Goal: Task Accomplishment & Management: Use online tool/utility

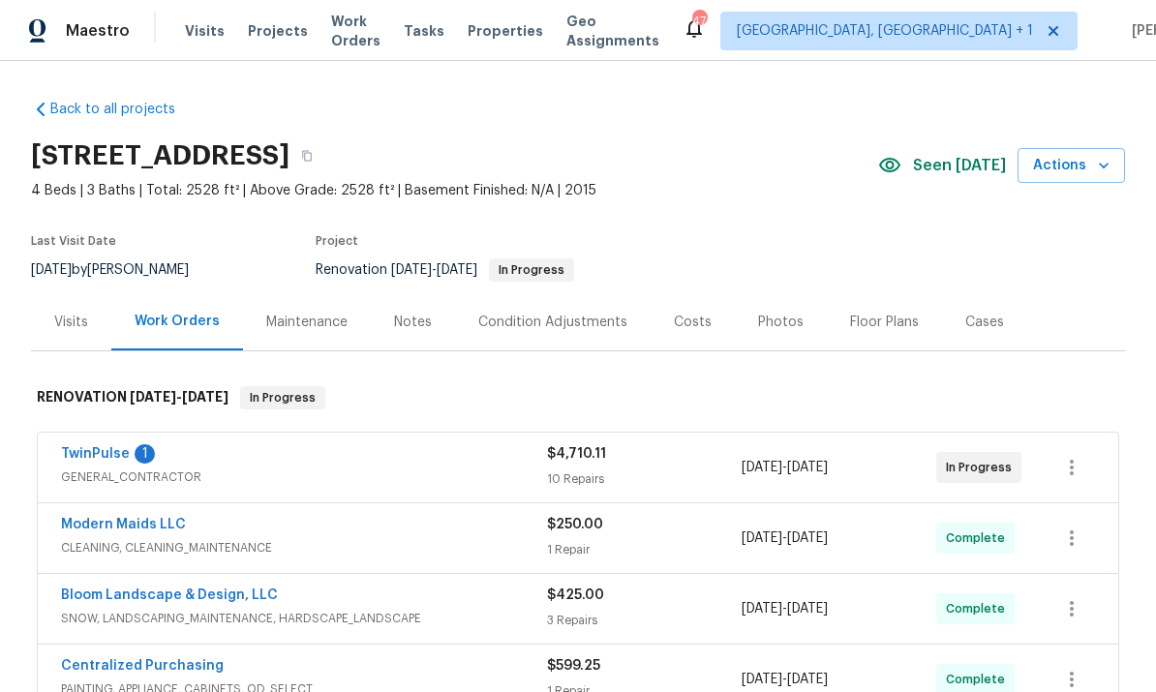
click at [120, 453] on link "TwinPulse" at bounding box center [95, 454] width 69 height 14
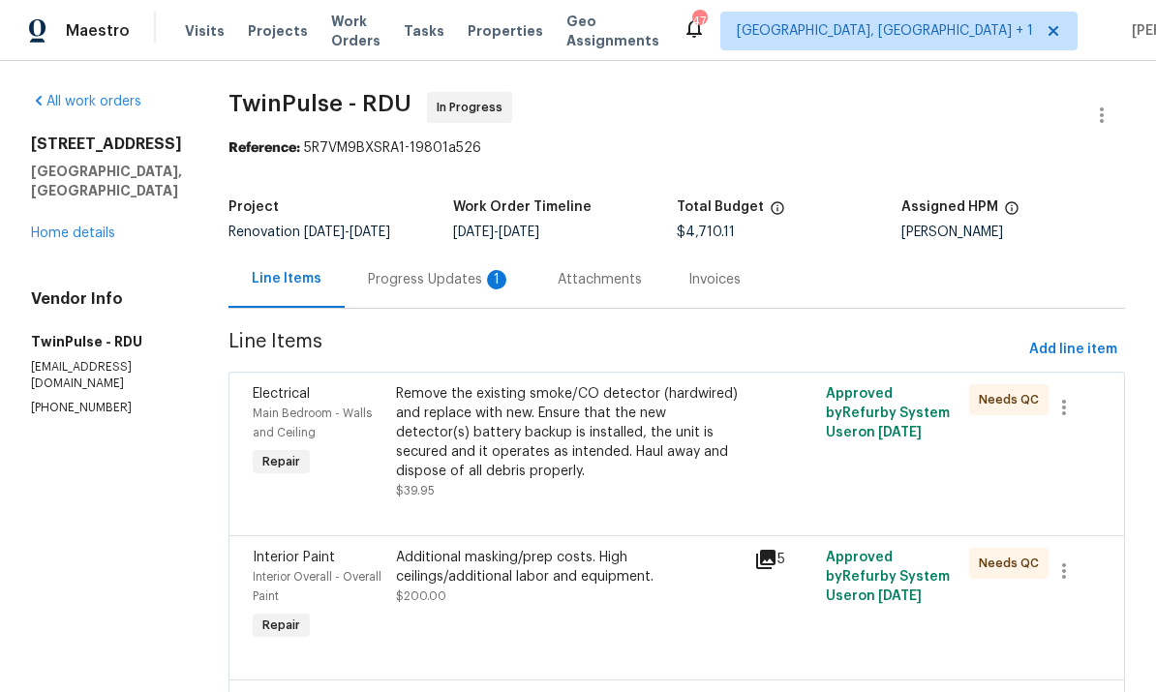
click at [422, 276] on div "Progress Updates 1" at bounding box center [439, 279] width 143 height 19
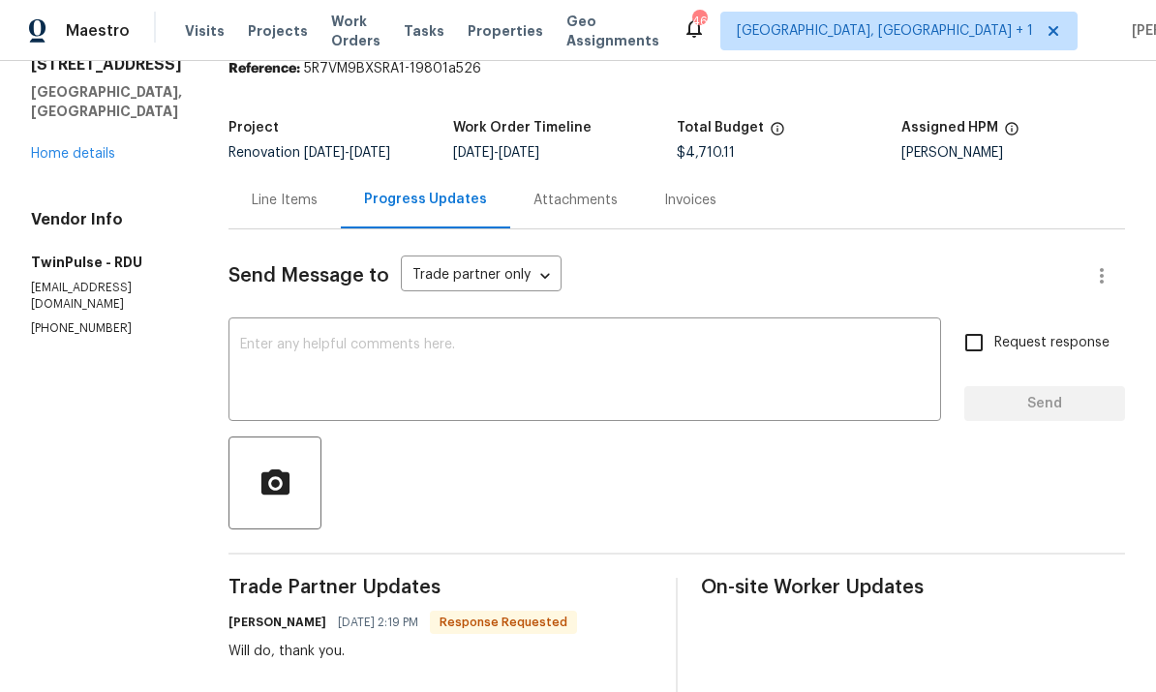
scroll to position [59, 0]
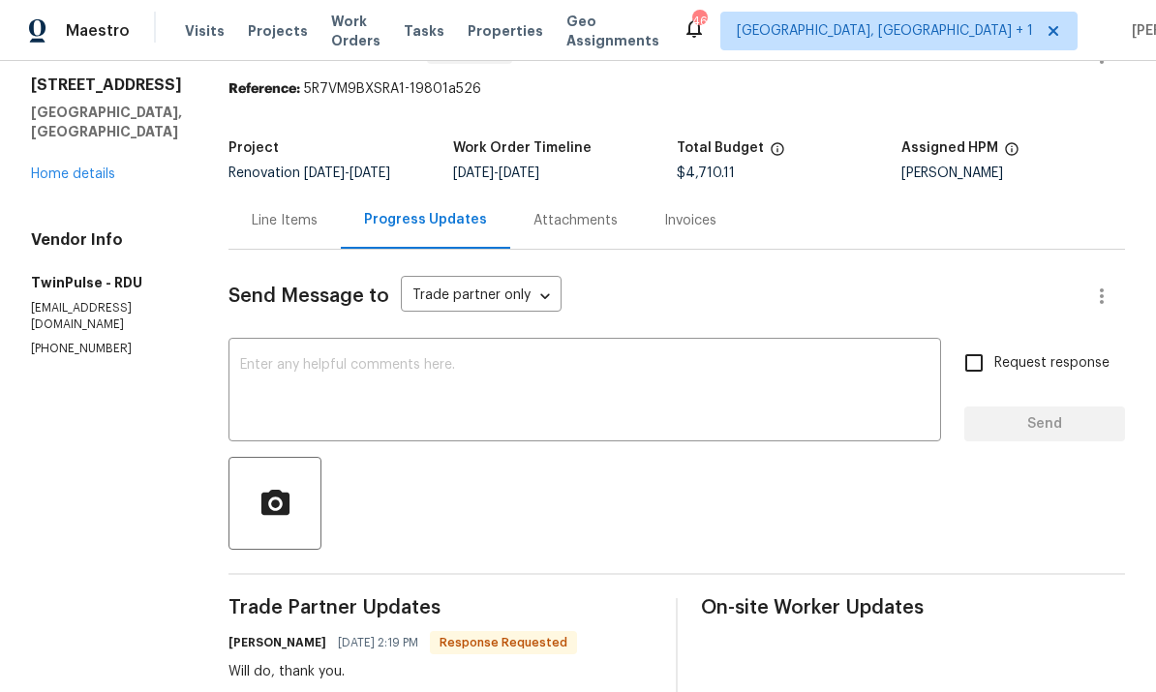
click at [290, 216] on div "Line Items" at bounding box center [285, 220] width 66 height 19
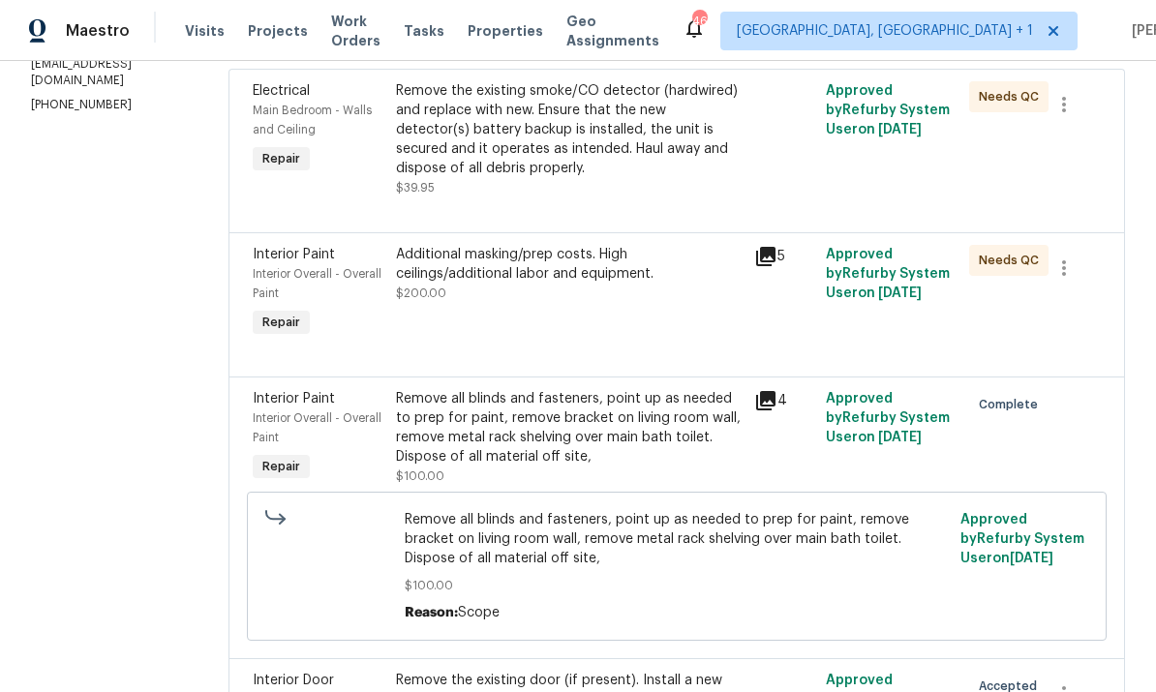
scroll to position [296, 0]
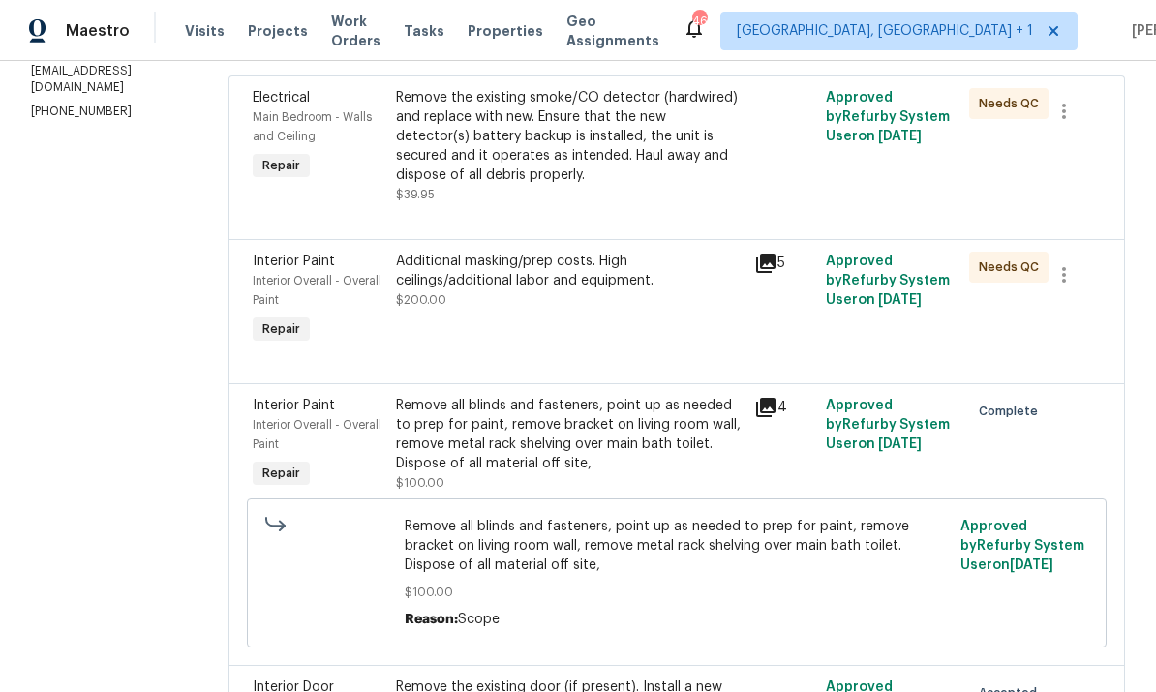
click at [576, 258] on div "Additional masking/prep costs. High ceilings/additional labor and equipment." at bounding box center [569, 271] width 347 height 39
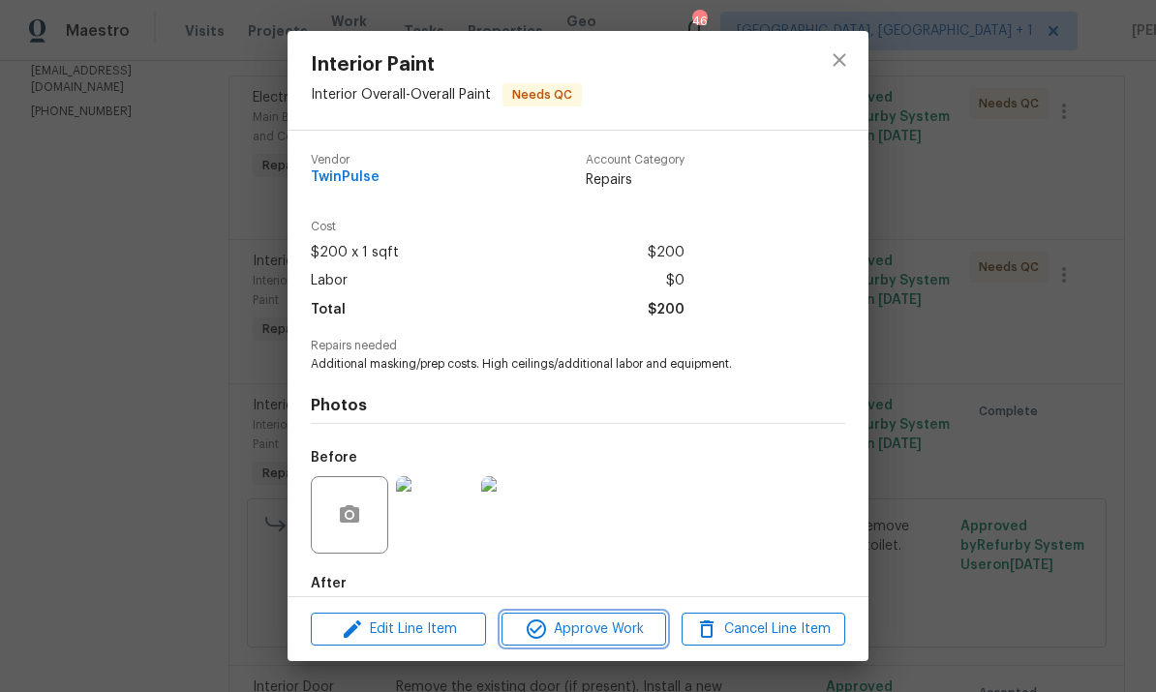
click at [581, 634] on span "Approve Work" at bounding box center [583, 630] width 152 height 24
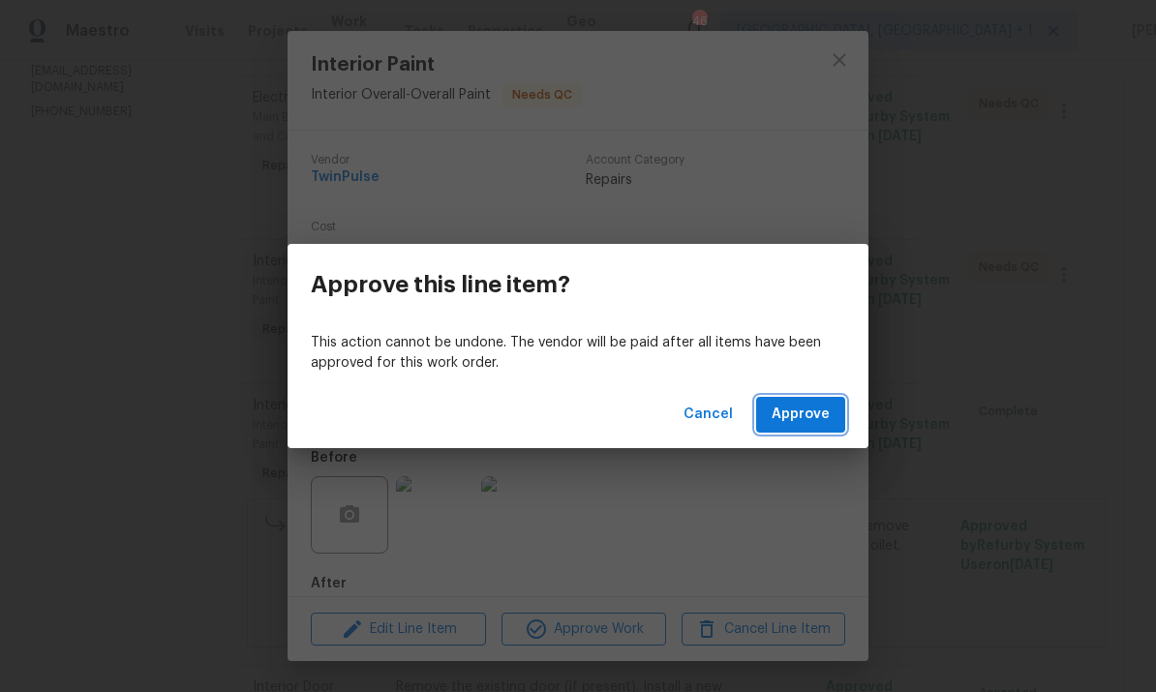
click at [820, 416] on span "Approve" at bounding box center [801, 415] width 58 height 24
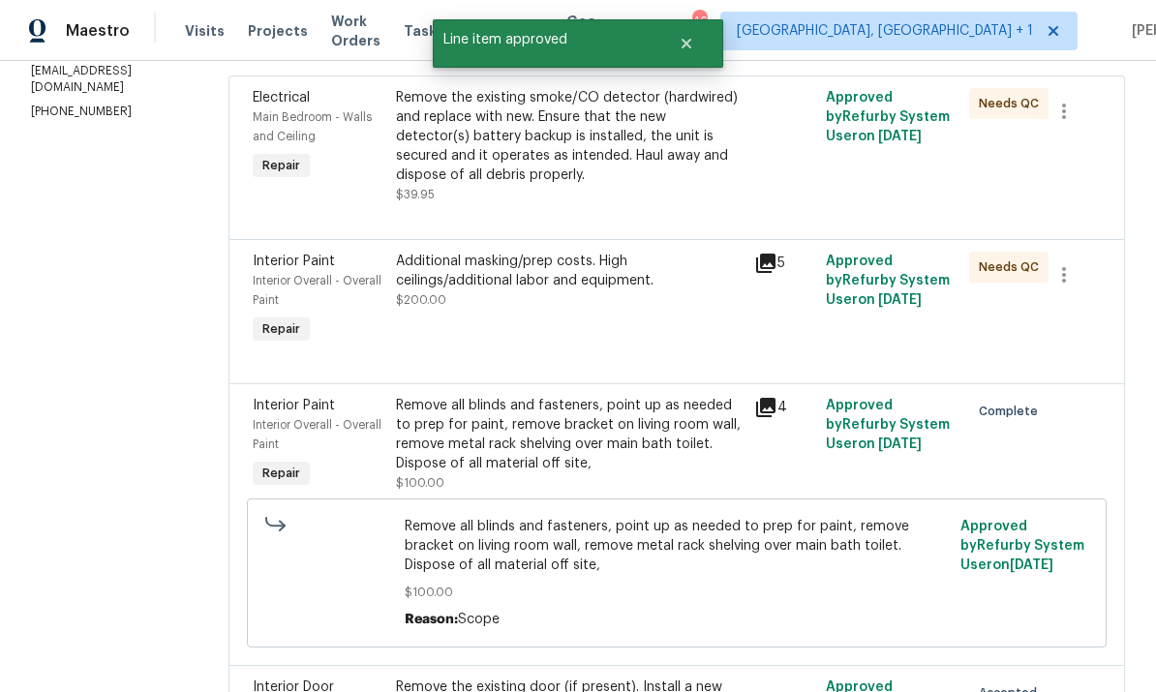
scroll to position [0, 0]
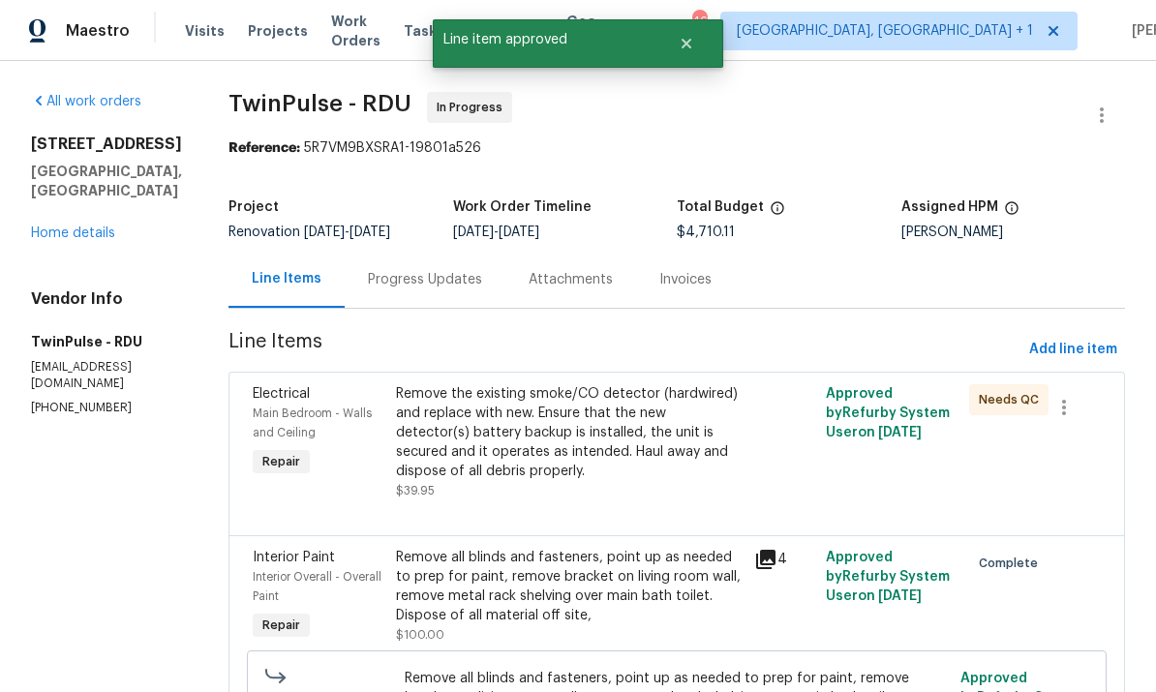
click at [645, 434] on div "Remove the existing smoke/CO detector (hardwired) and replace with new. Ensure …" at bounding box center [569, 432] width 347 height 97
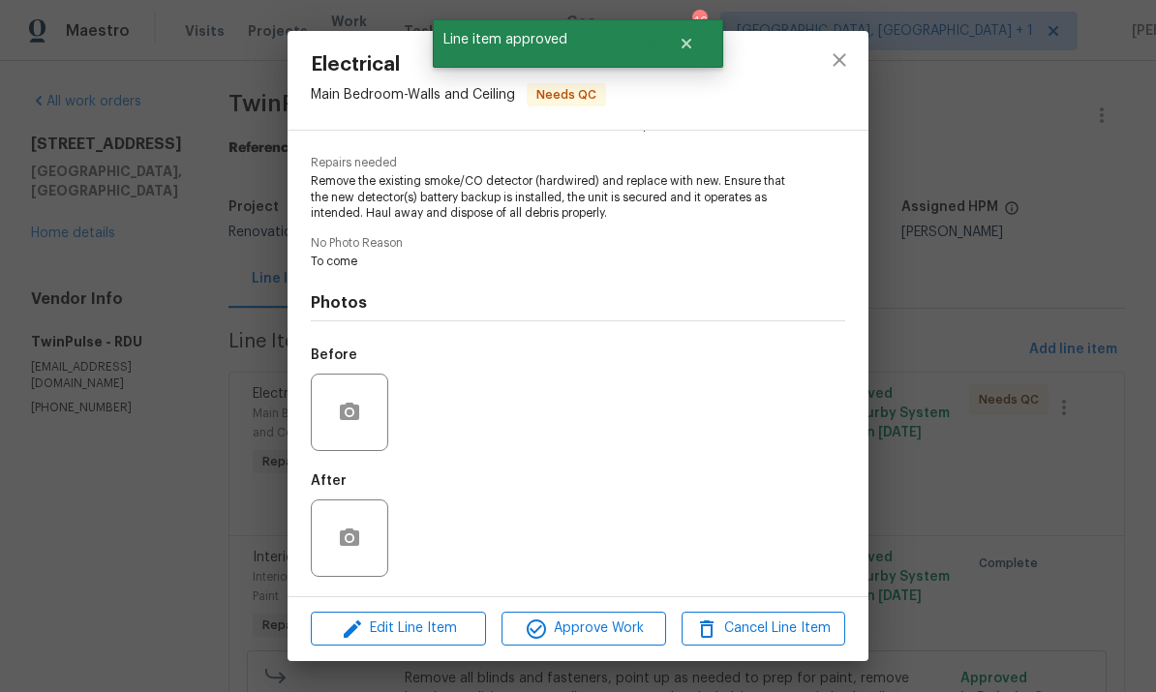
scroll to position [187, 0]
click at [608, 639] on span "Approve Work" at bounding box center [583, 629] width 152 height 24
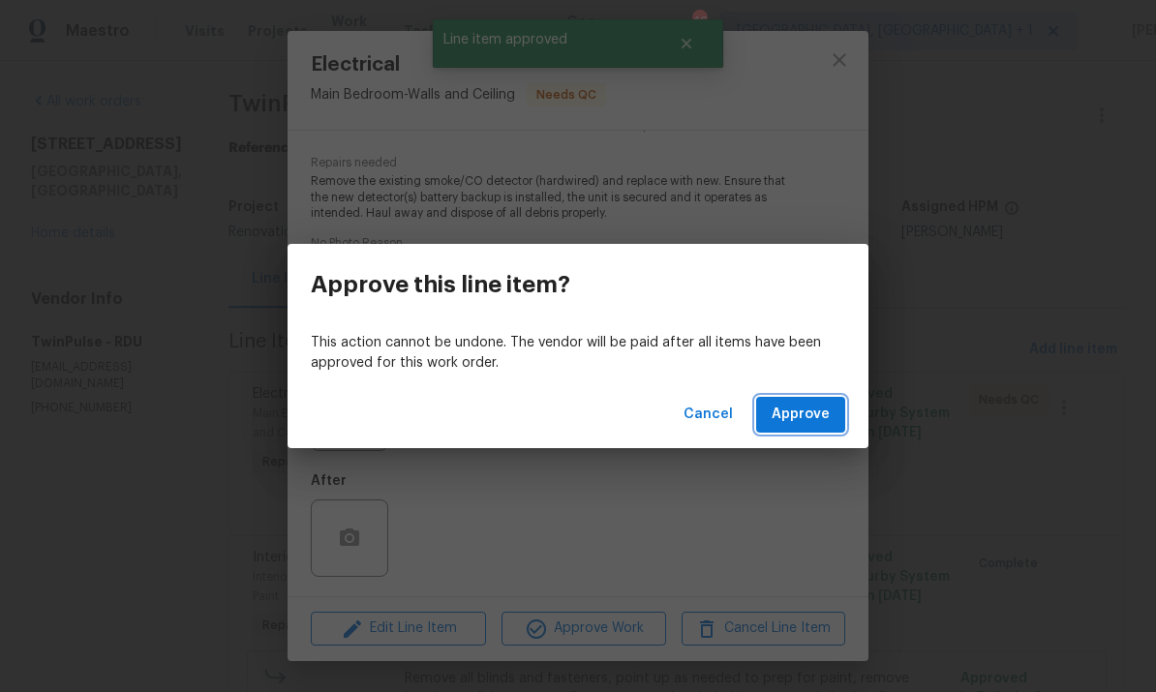
click at [790, 415] on span "Approve" at bounding box center [801, 415] width 58 height 24
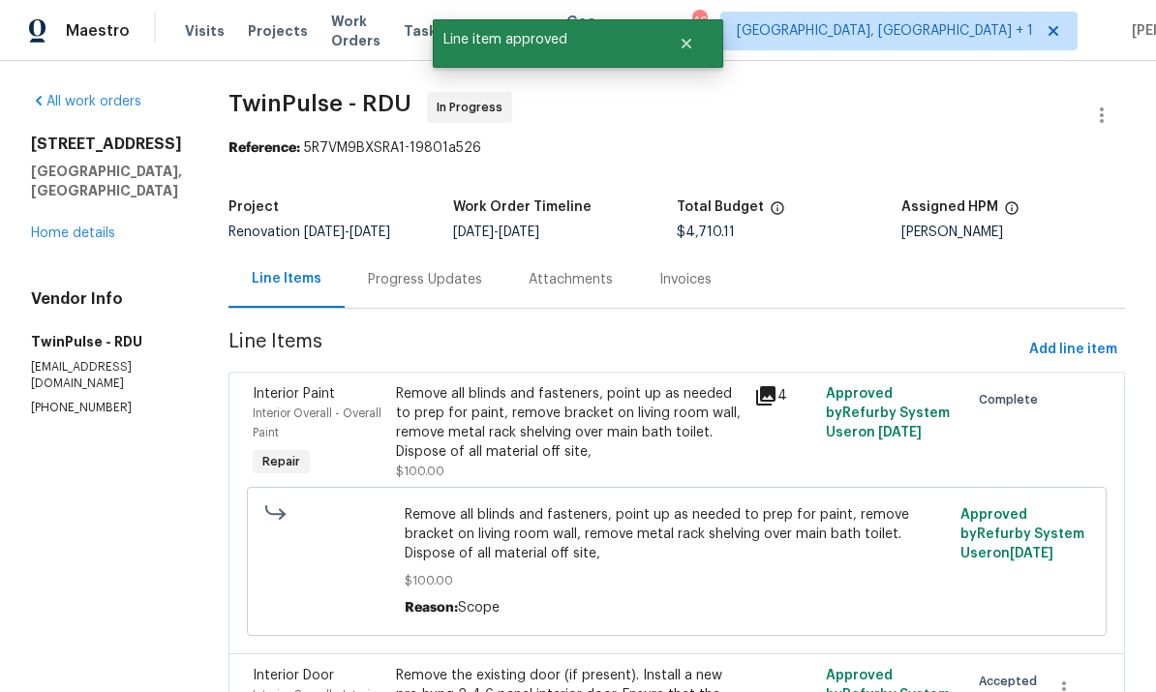
click at [89, 213] on div "[STREET_ADDRESS] Home details" at bounding box center [106, 189] width 151 height 108
click at [100, 236] on link "Home details" at bounding box center [73, 234] width 84 height 14
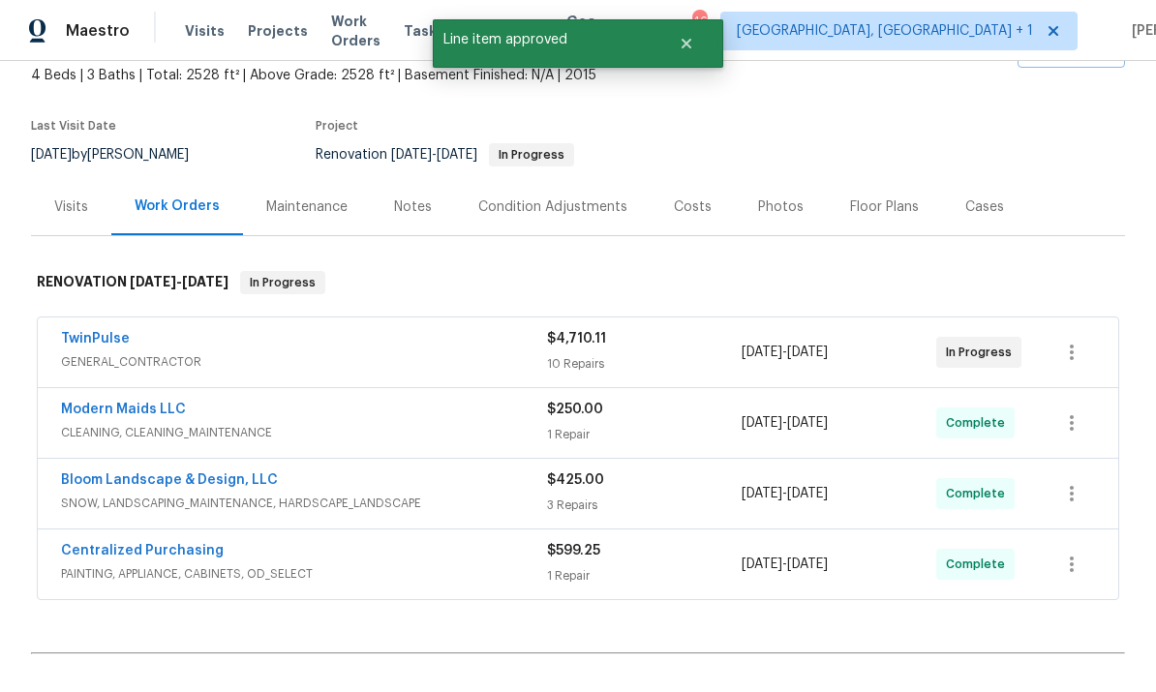
scroll to position [133, 0]
